Goal: Task Accomplishment & Management: Manage account settings

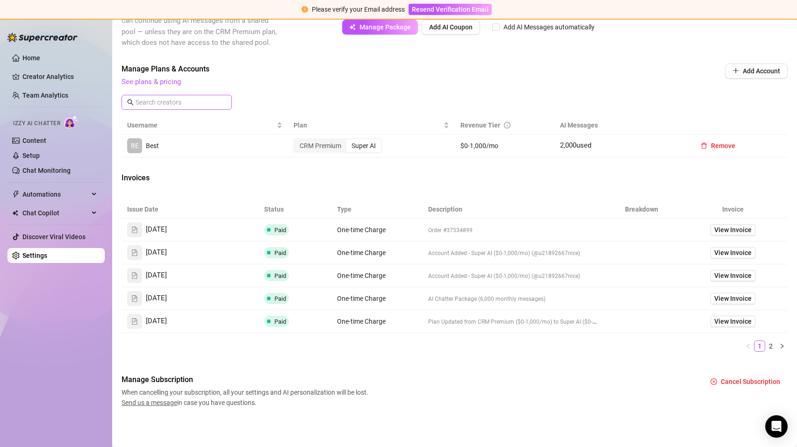
scroll to position [247, 0]
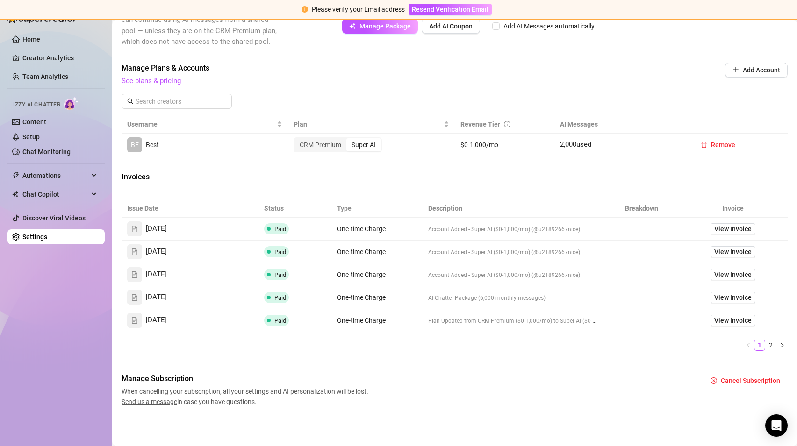
scroll to position [248, 0]
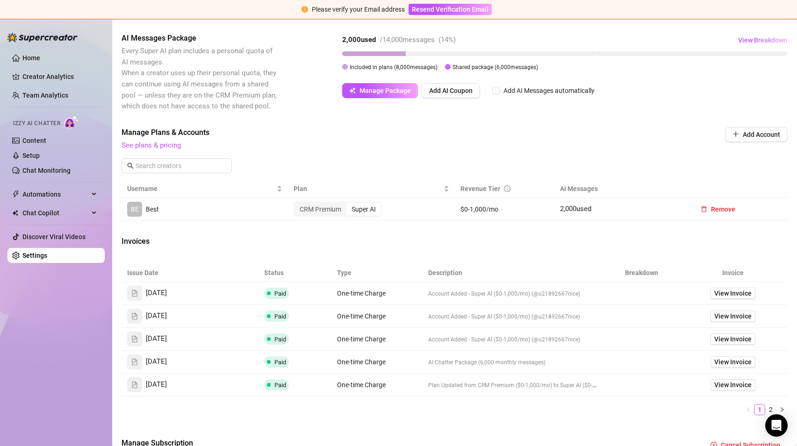
scroll to position [172, 0]
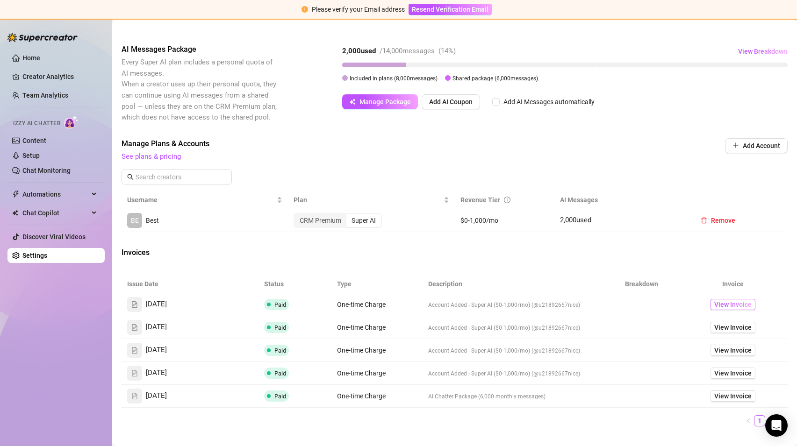
click at [736, 306] on span "View Invoice" at bounding box center [732, 304] width 37 height 10
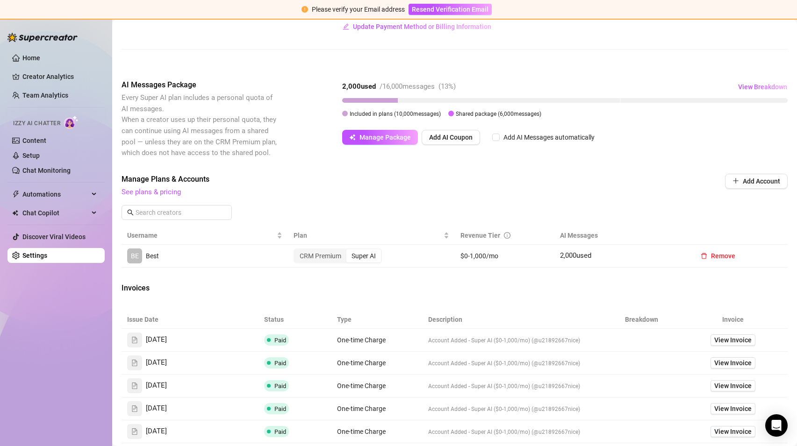
scroll to position [137, 0]
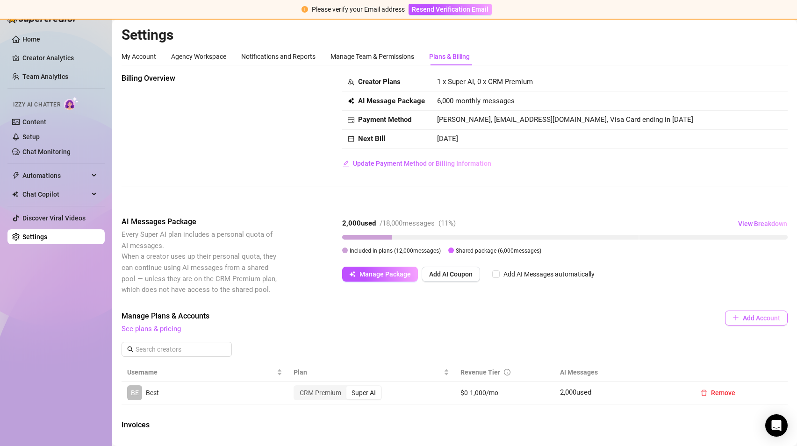
click at [754, 323] on button "Add Account" at bounding box center [756, 318] width 63 height 15
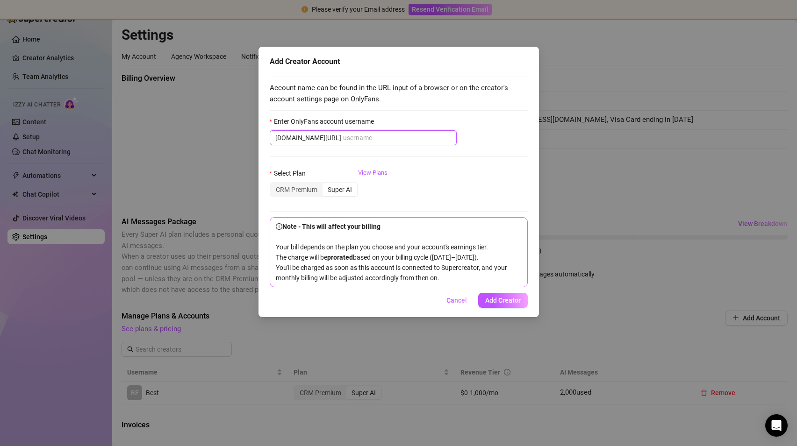
paste input "savsvania"
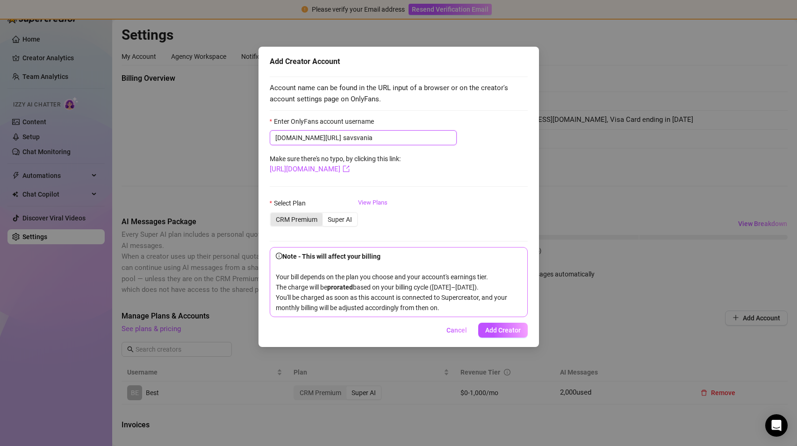
type input "savsvania"
click at [296, 217] on div "CRM Premium" at bounding box center [297, 219] width 52 height 13
click at [273, 214] on input "CRM Premium" at bounding box center [273, 214] width 0 height 0
click at [504, 334] on span "Add Creator" at bounding box center [503, 330] width 36 height 7
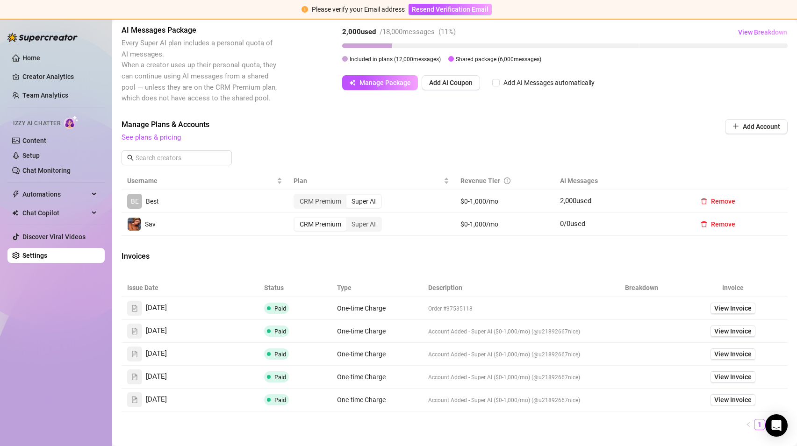
scroll to position [191, 0]
click at [717, 334] on span "View Invoice" at bounding box center [732, 332] width 37 height 10
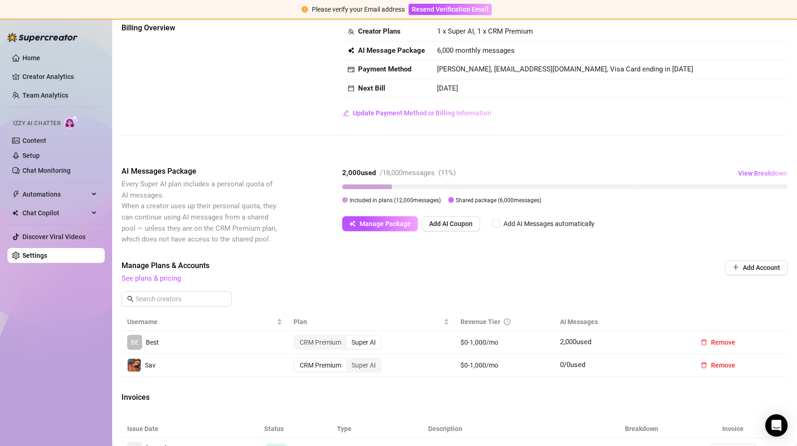
scroll to position [43, 0]
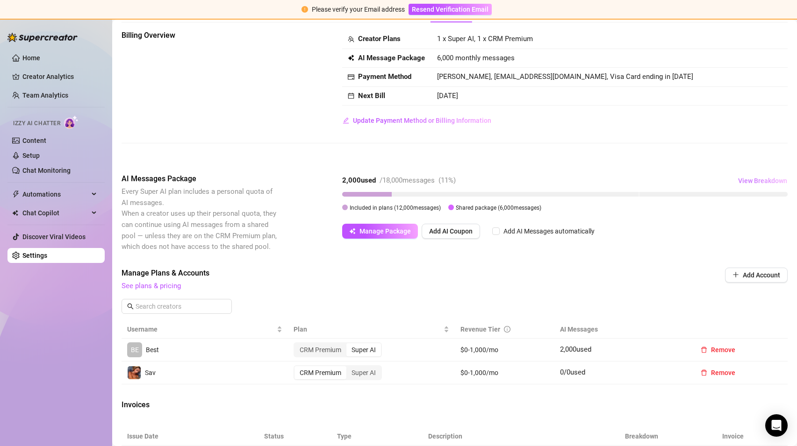
click at [762, 183] on span "View Breakdown" at bounding box center [762, 180] width 49 height 7
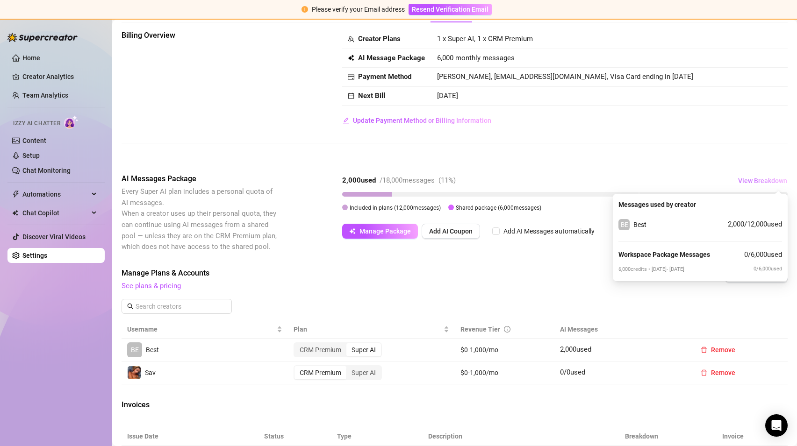
click at [763, 182] on span "View Breakdown" at bounding box center [762, 180] width 49 height 7
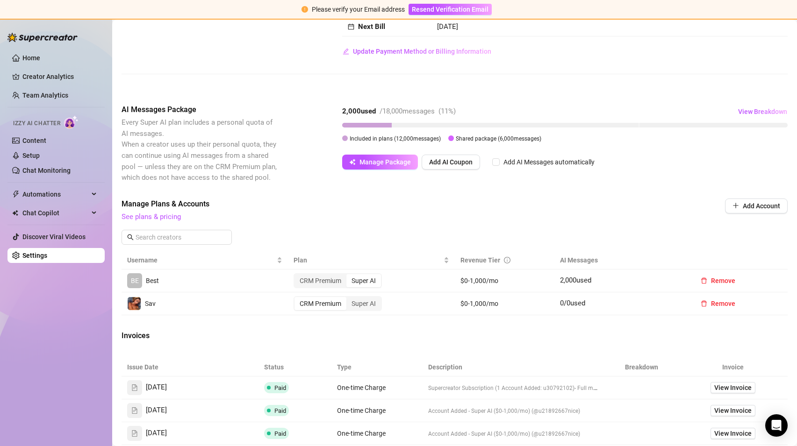
scroll to position [108, 0]
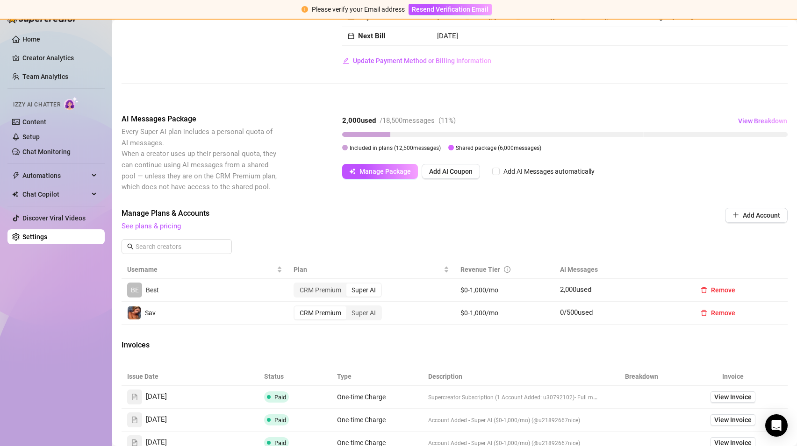
scroll to position [110, 0]
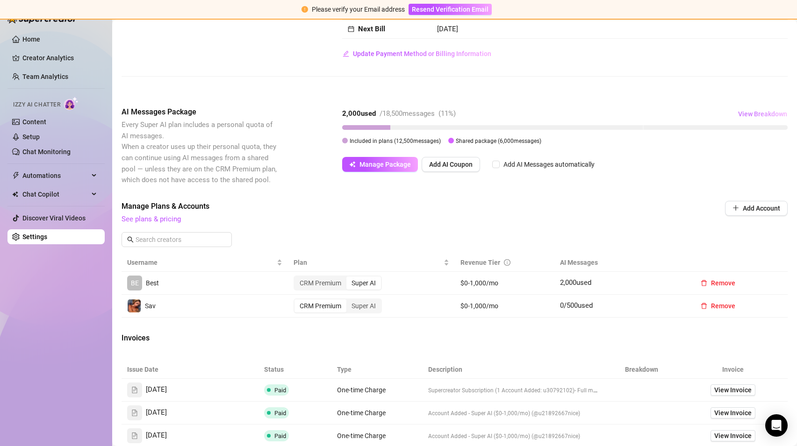
click at [762, 116] on span "View Breakdown" at bounding box center [762, 113] width 49 height 7
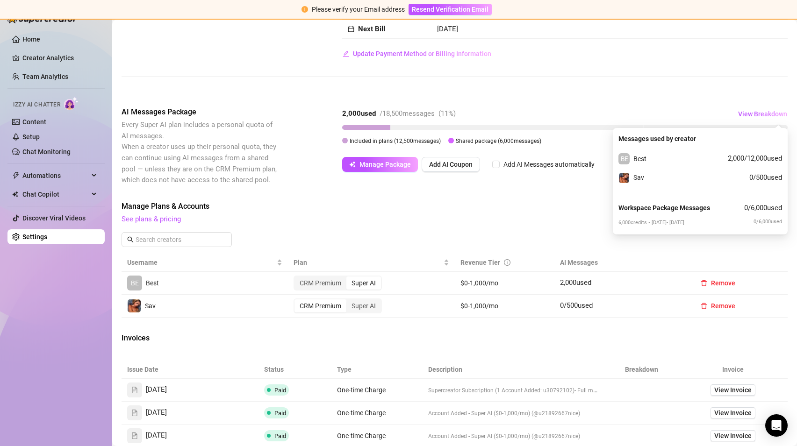
click at [744, 91] on div "Billing Overview Creator Plans 1 x Super AI, 1 x CRM Premium AI Message Package…" at bounding box center [454, 27] width 666 height 128
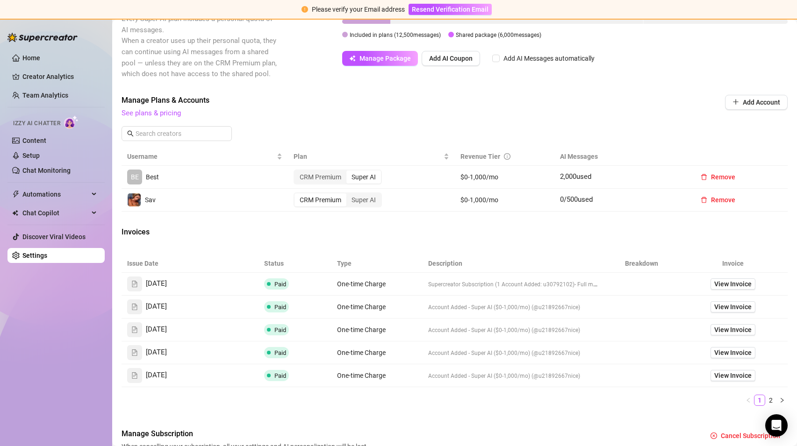
scroll to position [215, 0]
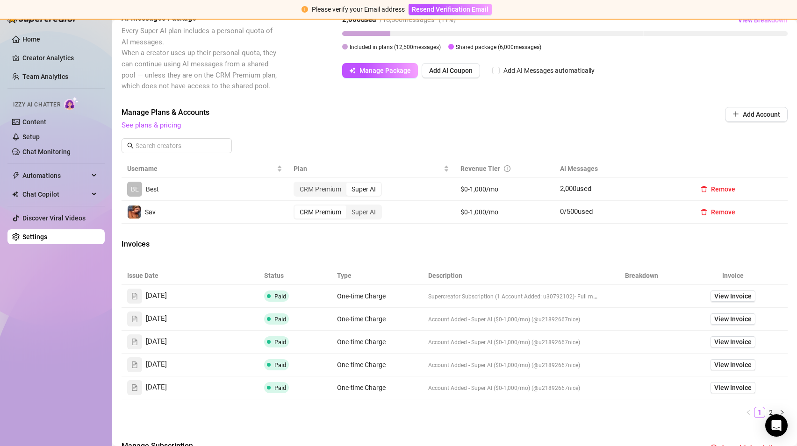
scroll to position [203, 0]
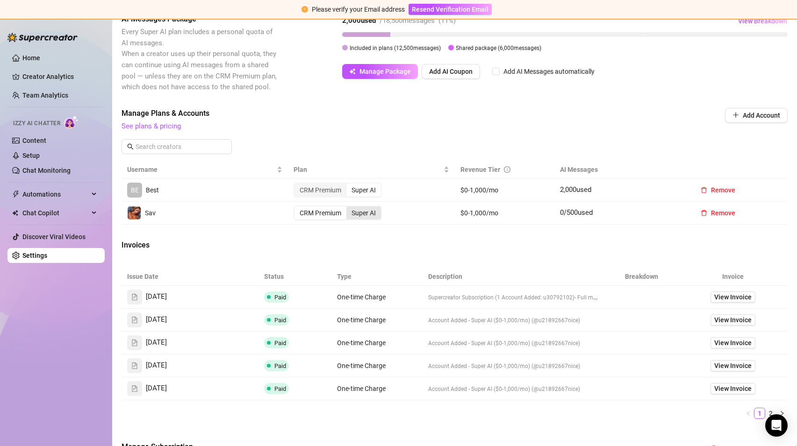
click at [362, 211] on div "Super AI" at bounding box center [363, 213] width 35 height 13
click at [349, 208] on input "Super AI" at bounding box center [349, 208] width 0 height 0
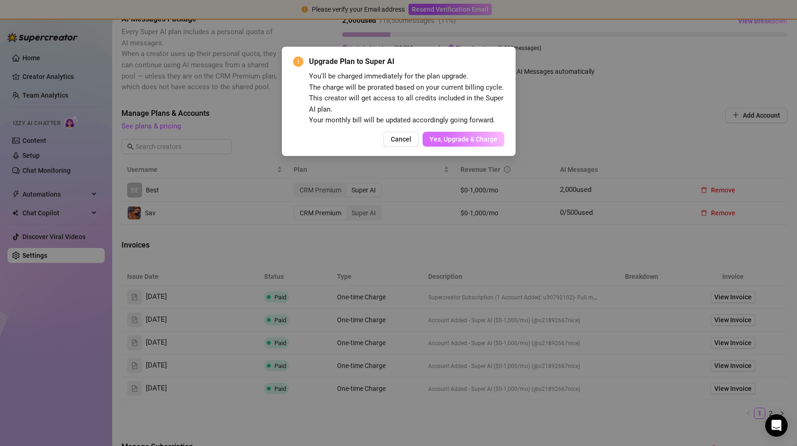
click at [460, 136] on span "Yes, Upgrade & Charge" at bounding box center [463, 138] width 68 height 7
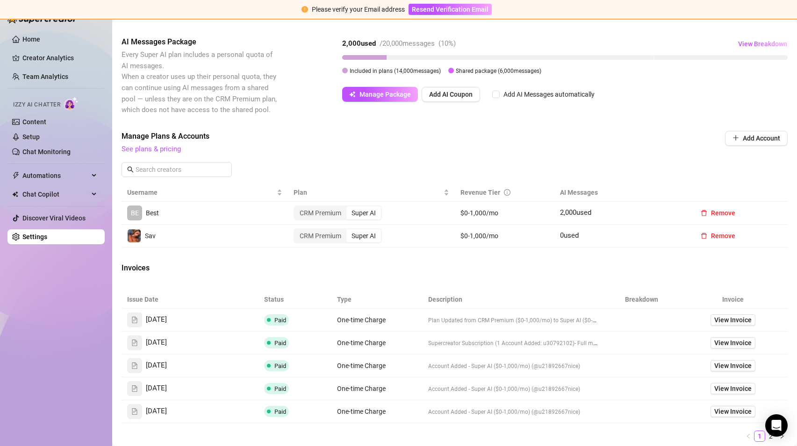
scroll to position [181, 0]
click at [756, 38] on button "View Breakdown" at bounding box center [762, 43] width 50 height 15
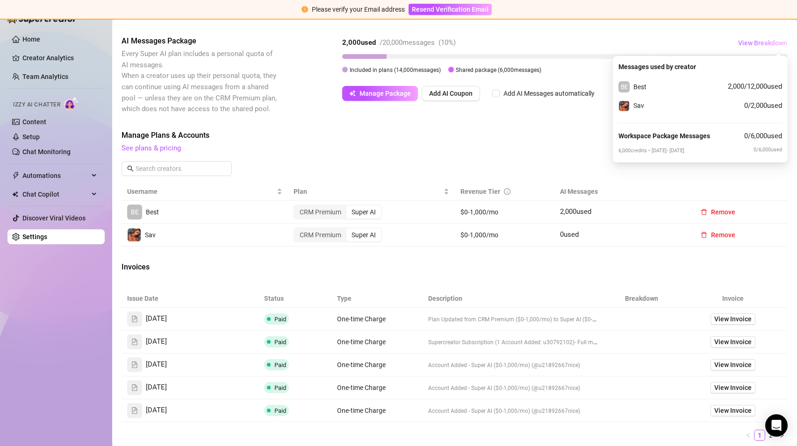
click at [756, 38] on button "View Breakdown" at bounding box center [762, 43] width 50 height 15
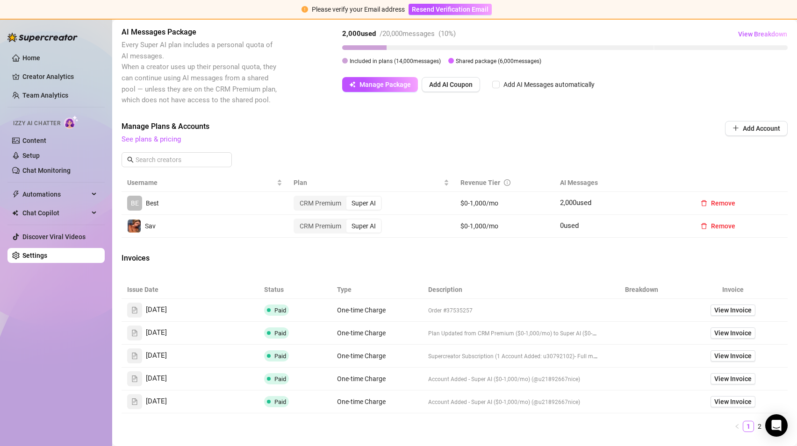
scroll to position [189, 0]
